Goal: Check status: Check status

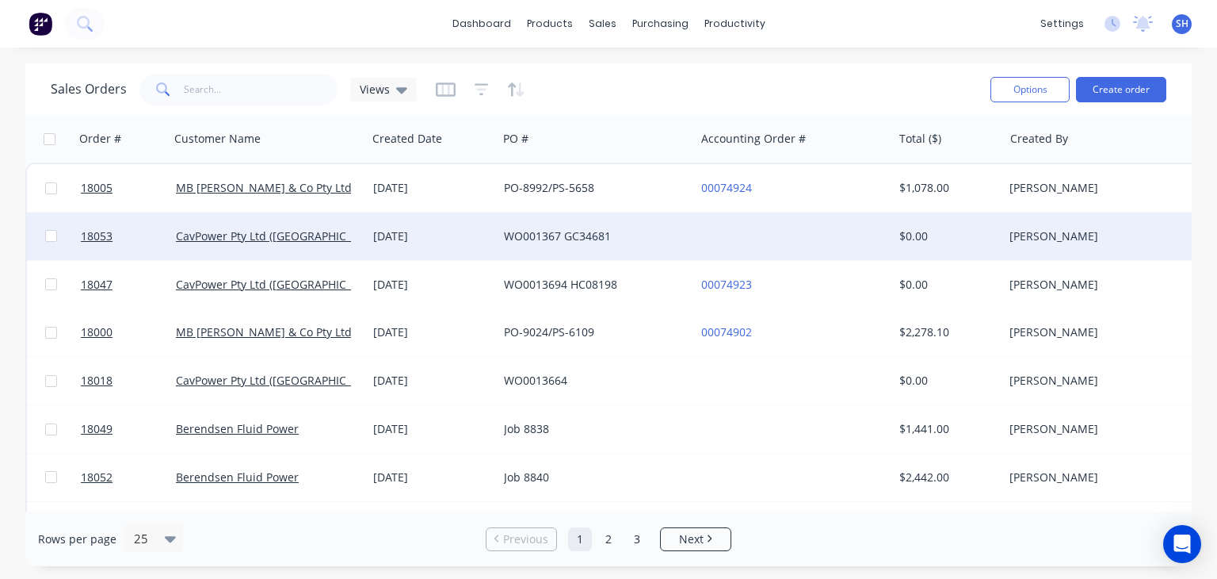
click at [546, 231] on div "WO001367 GC34681" at bounding box center [592, 236] width 176 height 16
click at [865, 223] on div at bounding box center [793, 236] width 197 height 48
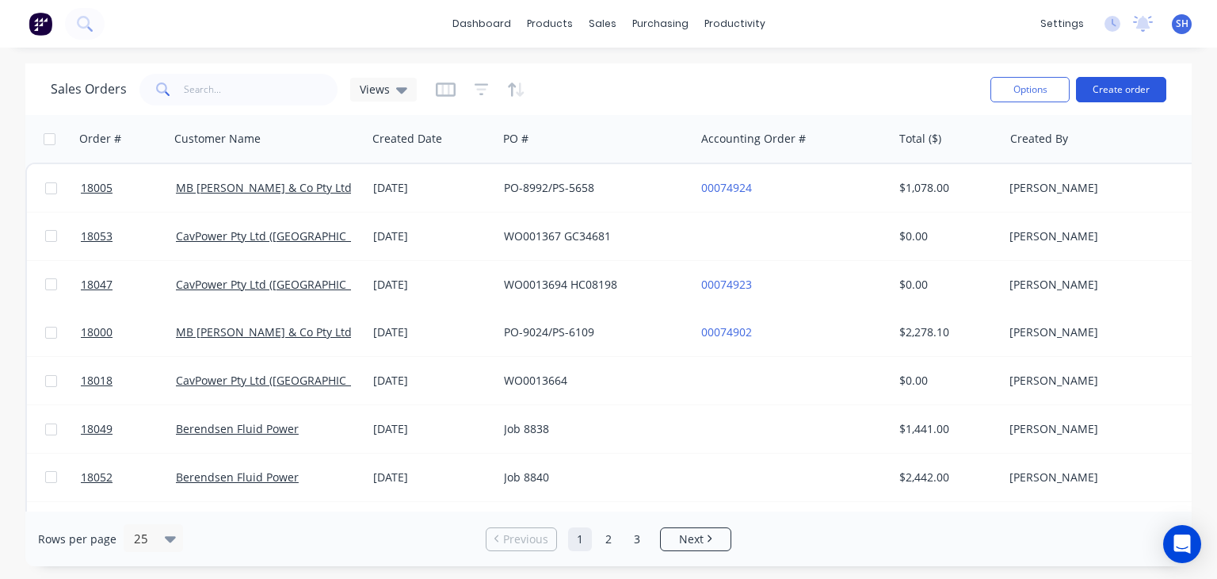
click at [1111, 86] on button "Create order" at bounding box center [1121, 89] width 90 height 25
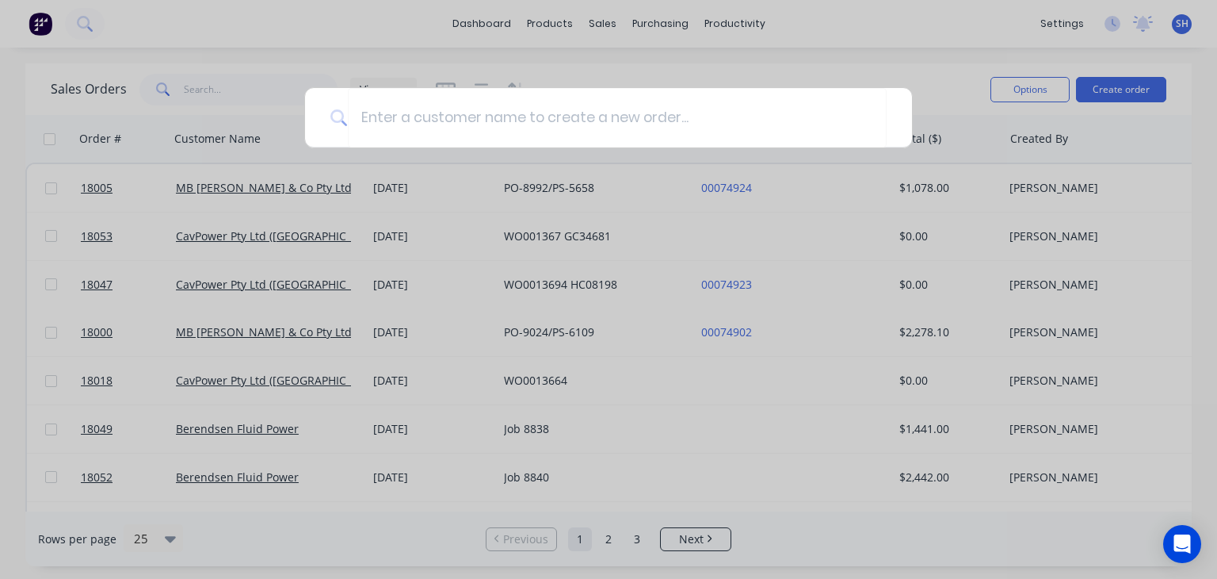
click at [804, 10] on div at bounding box center [608, 289] width 1217 height 579
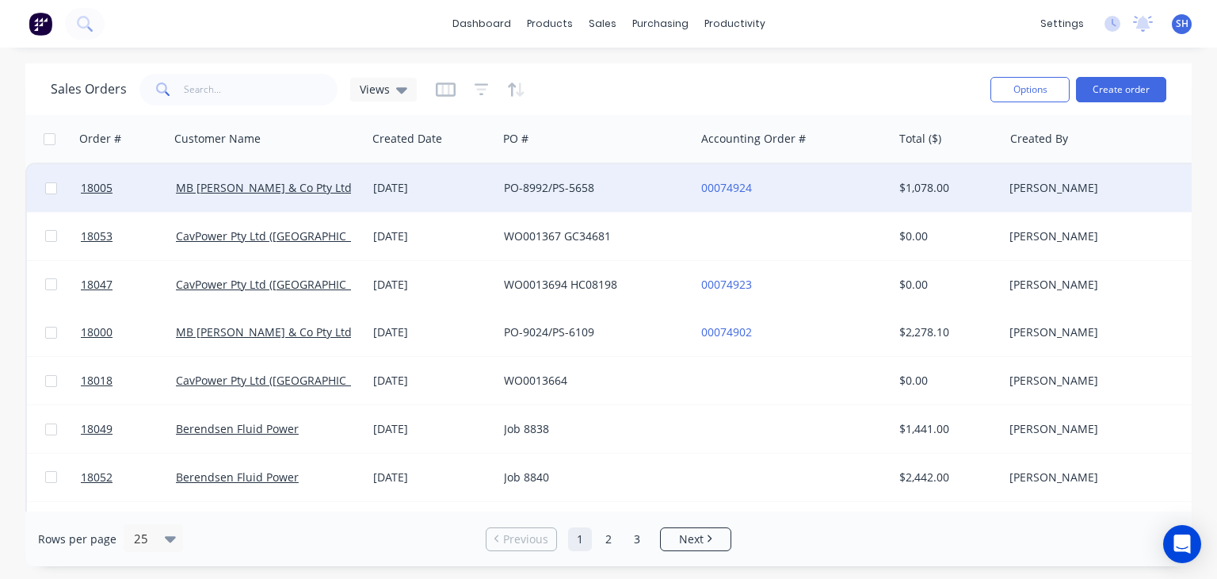
click at [564, 186] on div "PO-8992/PS-5658" at bounding box center [592, 188] width 176 height 16
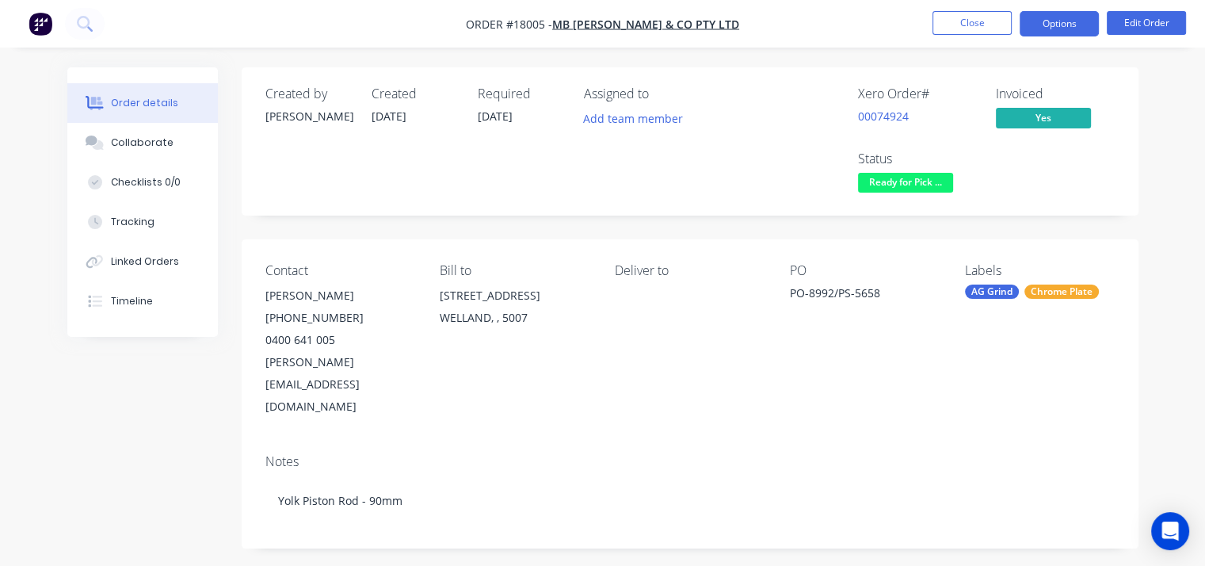
click at [1043, 23] on button "Options" at bounding box center [1059, 23] width 79 height 25
